Goal: Check status: Check status

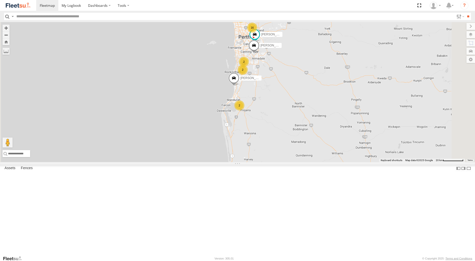
select select "**********"
click at [0, 0] on div "[PERSON_NAME] - 1IJS864" at bounding box center [0, 0] width 0 height 0
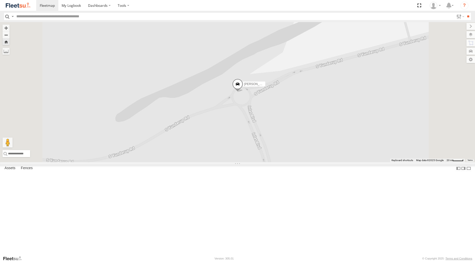
click at [243, 92] on span at bounding box center [237, 86] width 11 height 14
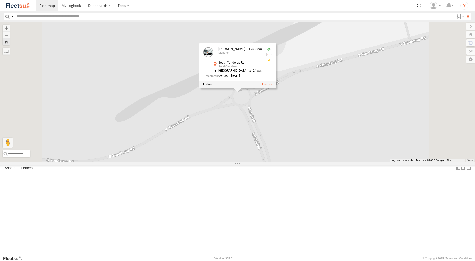
click at [272, 86] on label at bounding box center [267, 85] width 10 height 4
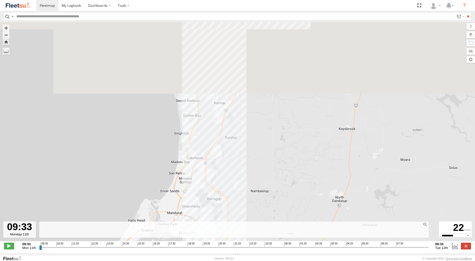
drag, startPoint x: 233, startPoint y: 108, endPoint x: 233, endPoint y: 200, distance: 92.2
click at [233, 198] on div "[PERSON_NAME] - 1IJS864 09:57 Mon 10:52 Mon 10:52 Mon 10:56 Mon 11:28 Mon 12:26…" at bounding box center [237, 134] width 475 height 225
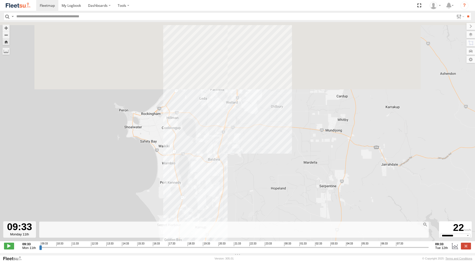
drag, startPoint x: 264, startPoint y: 46, endPoint x: 230, endPoint y: 212, distance: 169.7
click at [230, 212] on div "[PERSON_NAME] - 1IJS864 09:57 Mon 10:52 Mon 10:52 Mon 10:56 Mon 11:28 Mon 12:26…" at bounding box center [237, 134] width 475 height 225
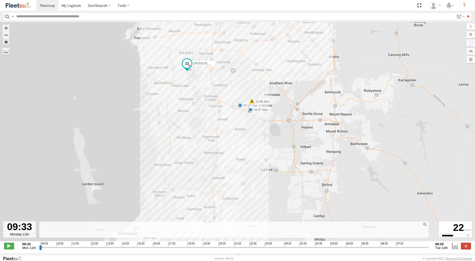
drag, startPoint x: 230, startPoint y: 103, endPoint x: 229, endPoint y: 158, distance: 55.8
click at [229, 158] on div "[PERSON_NAME] - 1IJS864 09:57 Mon 10:52 Mon 10:52 Mon 10:56 Mon 11:28 Mon 12:26…" at bounding box center [237, 134] width 475 height 225
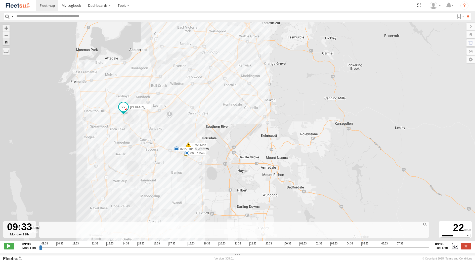
click at [177, 151] on span at bounding box center [176, 148] width 5 height 5
click at [180, 195] on div "[PERSON_NAME] - 1IJS864 09:57 Mon 10:52 Mon 10:52 Mon 10:56 Mon 11:28 Mon 12:26…" at bounding box center [237, 134] width 475 height 225
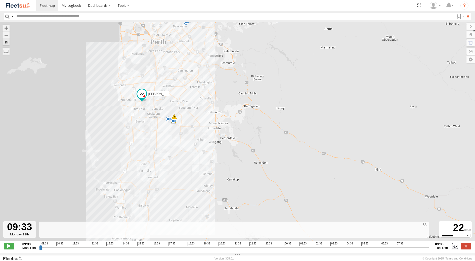
drag, startPoint x: 465, startPoint y: 249, endPoint x: 455, endPoint y: 246, distance: 9.5
click at [464, 249] on label at bounding box center [466, 246] width 10 height 7
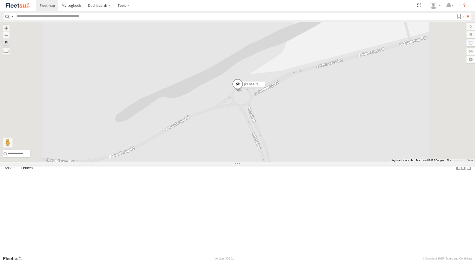
click at [0, 0] on div "[PERSON_NAME] - 1GOI925 -" at bounding box center [0, 0] width 0 height 0
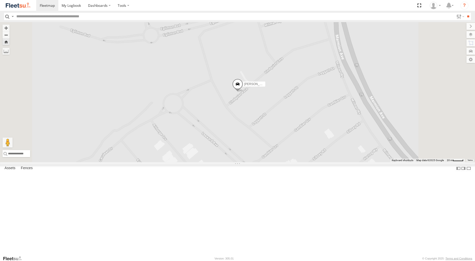
click at [243, 92] on span at bounding box center [237, 86] width 11 height 14
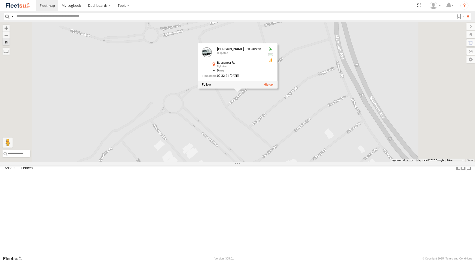
click at [273, 86] on label at bounding box center [268, 85] width 10 height 4
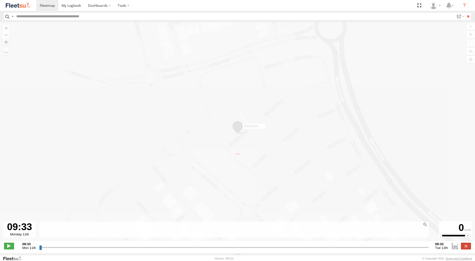
type input "**********"
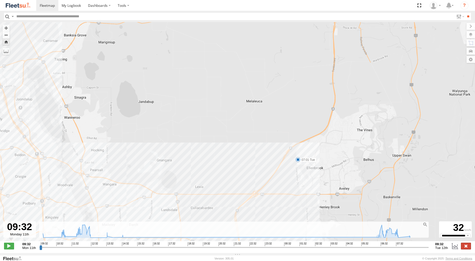
click at [464, 248] on label at bounding box center [466, 246] width 10 height 7
